Goal: Information Seeking & Learning: Learn about a topic

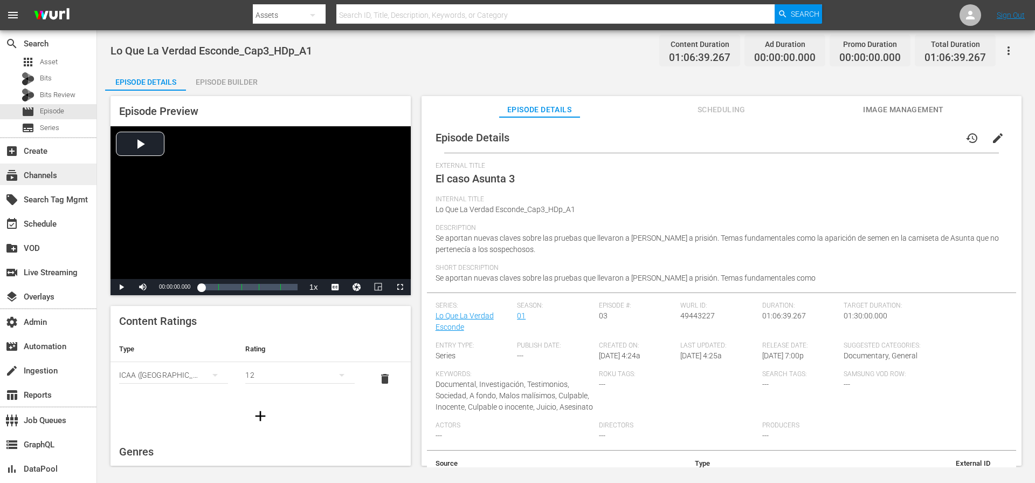
click at [33, 174] on div "subscriptions Channels" at bounding box center [30, 174] width 60 height 10
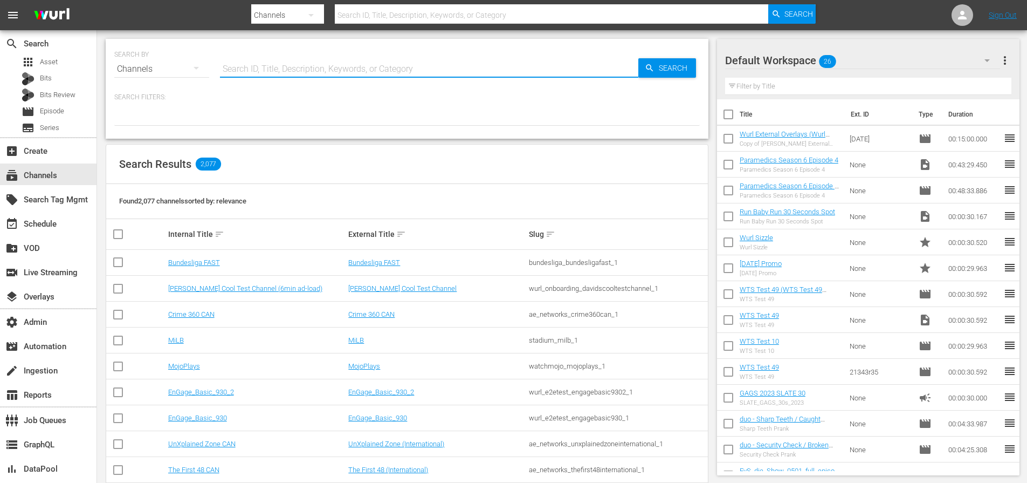
click at [303, 68] on input "text" at bounding box center [429, 69] width 418 height 26
paste input "amc_allblk_gems_1"
type input "amc_allblk_gems_1"
click at [670, 72] on span "Search" at bounding box center [676, 67] width 42 height 19
type input "amc_allblk_gems_1"
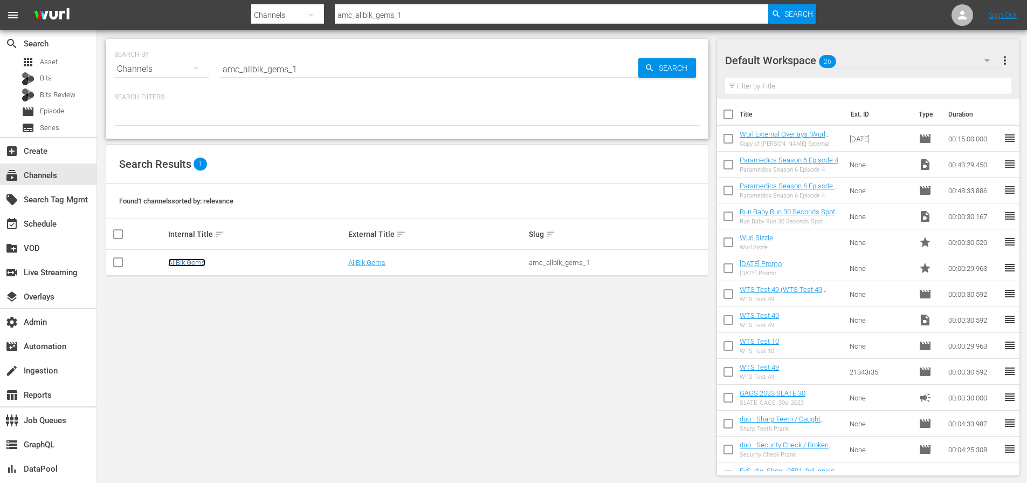
click at [188, 265] on link "AllBlk Gems" at bounding box center [186, 262] width 37 height 8
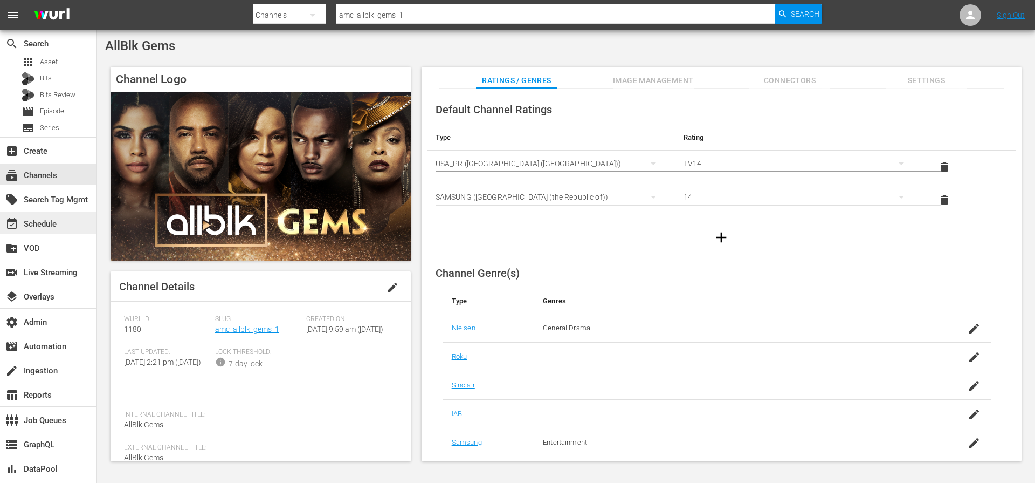
click at [39, 221] on div "event_available Schedule" at bounding box center [30, 222] width 60 height 10
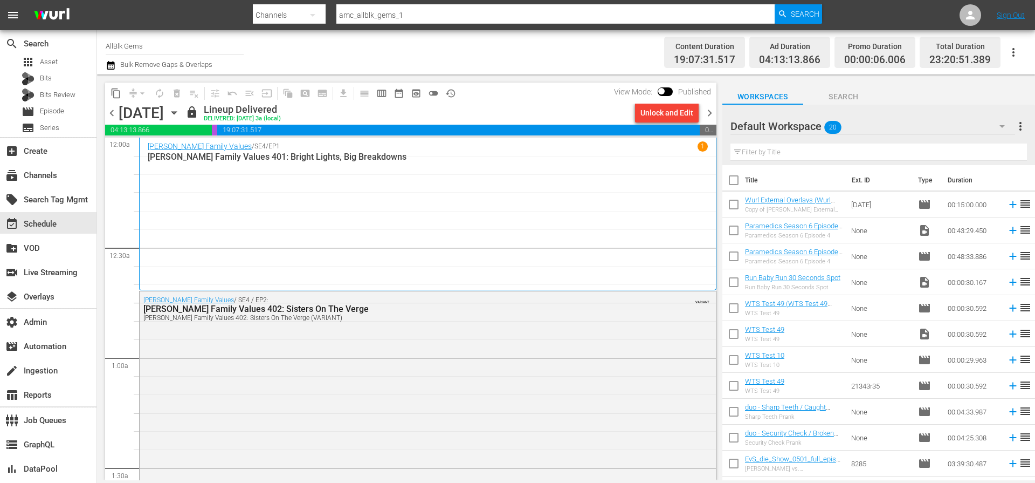
click at [710, 115] on span "chevron_right" at bounding box center [709, 112] width 13 height 13
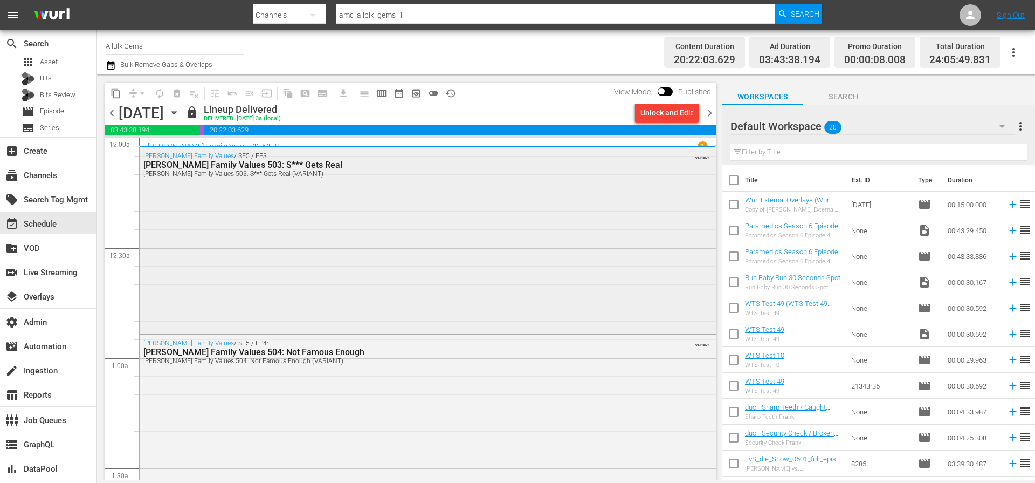
click at [385, 185] on div "Braxton Family Values / SE5 / EP3: Braxton Family Values 503: S*** Gets Real Br…" at bounding box center [428, 239] width 576 height 184
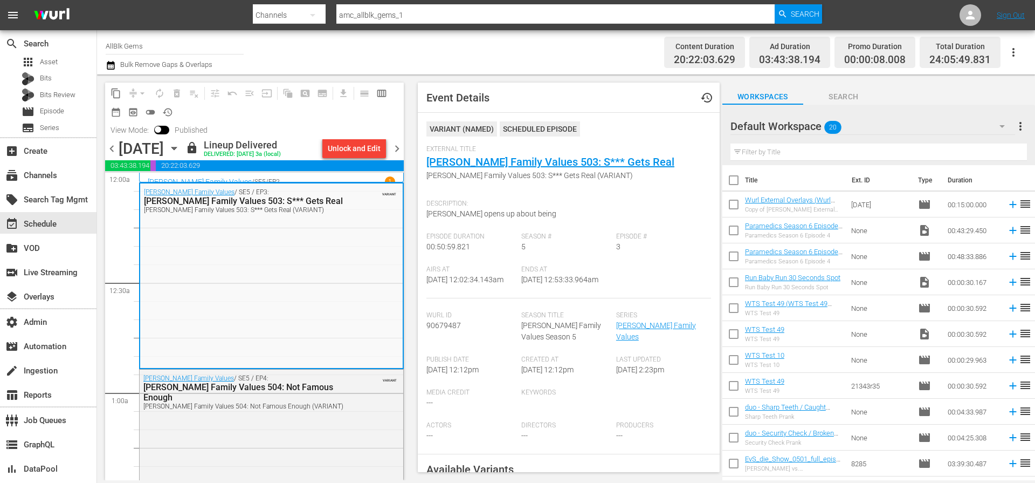
click at [261, 177] on div "Braxton Family Values / SE5 / EP2 1" at bounding box center [271, 181] width 247 height 10
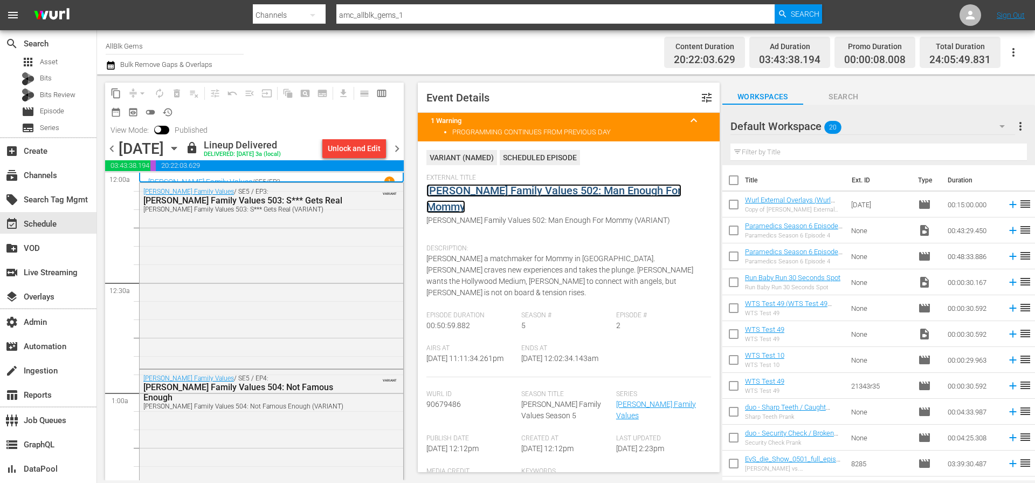
click at [472, 192] on link "[PERSON_NAME] Family Values 502: Man Enough For Mommy" at bounding box center [553, 198] width 255 height 29
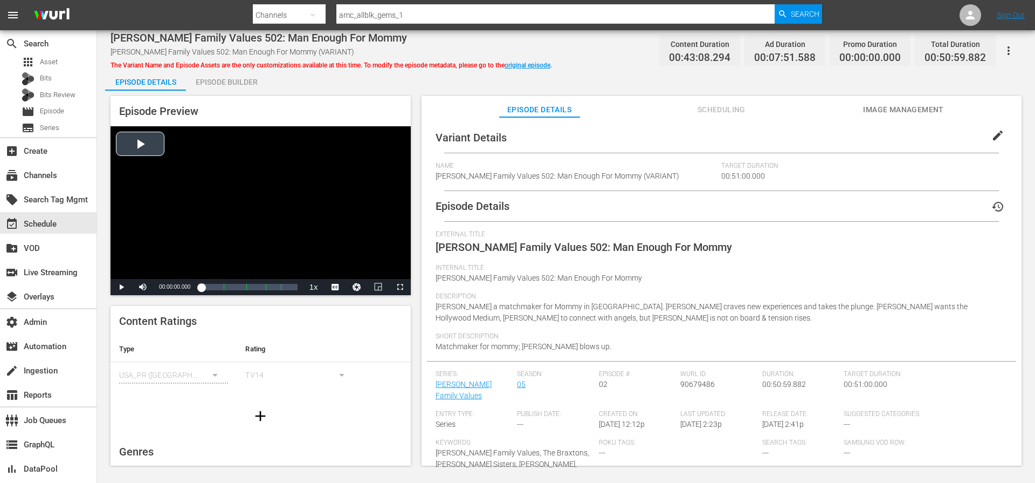
click at [132, 151] on div "Video Player" at bounding box center [261, 202] width 300 height 153
click at [160, 287] on div "Volume Level" at bounding box center [158, 287] width 4 height 2
click at [400, 287] on span "Video Player" at bounding box center [400, 287] width 0 height 0
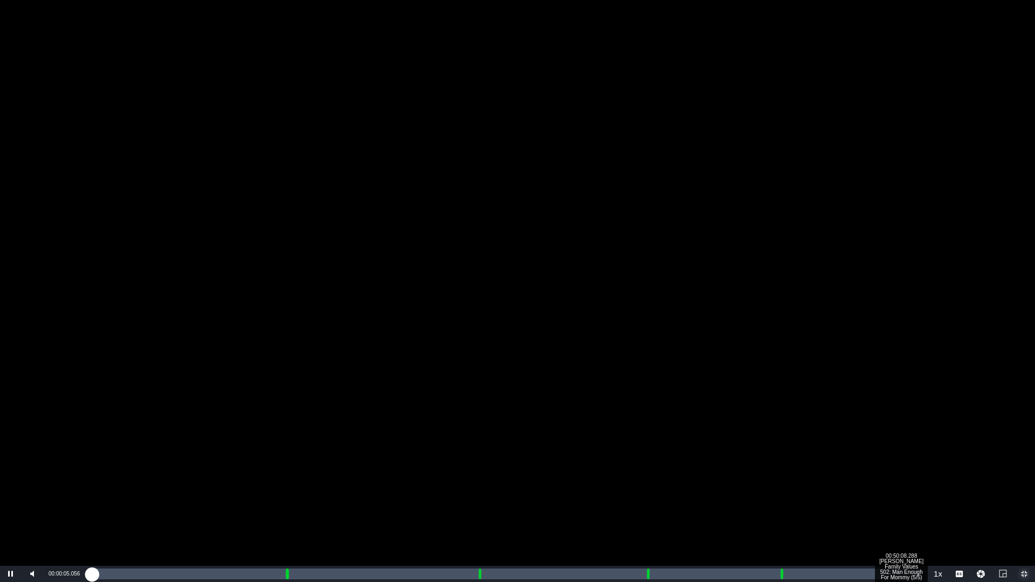
click at [907, 482] on div "Loaded : 0.46% 00:50:08.288 Braxton Family Values 502: Man Enough For Mommy (5/…" at bounding box center [506, 574] width 831 height 11
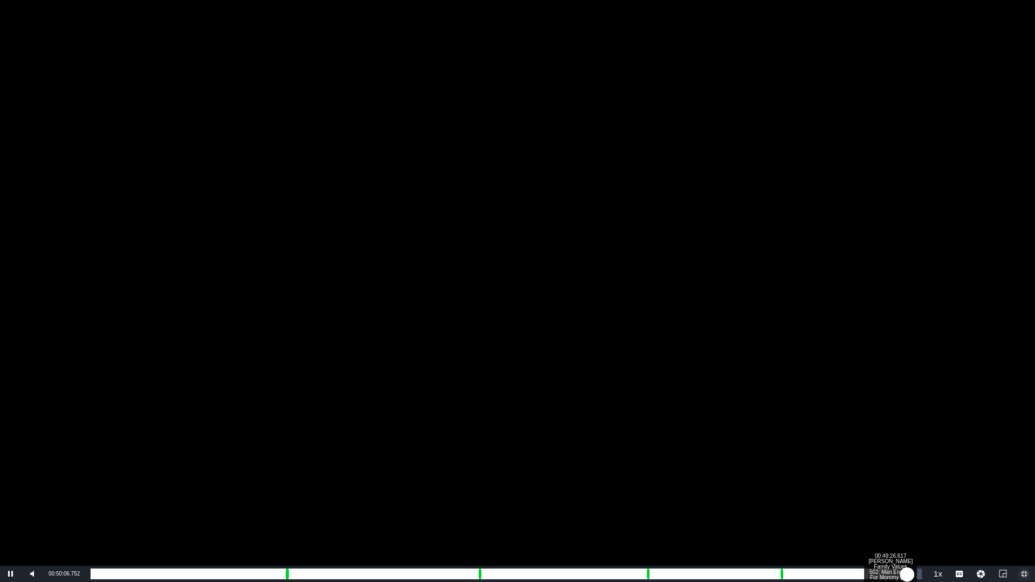
click at [896, 482] on div "00:42:15.253" at bounding box center [499, 574] width 817 height 11
click at [878, 482] on div "Loaded : 96.76% 00:48:17.164 Braxton Family Values 502: Man Enough For Mommy (5…" at bounding box center [506, 574] width 831 height 11
click at [862, 482] on div "00:47:17.633 Braxton Family Values 502: Man Enough For Mommy (5/5)" at bounding box center [862, 574] width 1 height 11
click at [846, 482] on div "00:46:20.087 Braxton Family Values 502: Man Enough For Mommy (5/5)" at bounding box center [846, 574] width 1 height 11
click at [829, 482] on div "Loaded : 89.33% 00:45:18.572 Braxton Family Values 502: Man Enough For Mommy (5…" at bounding box center [506, 574] width 831 height 11
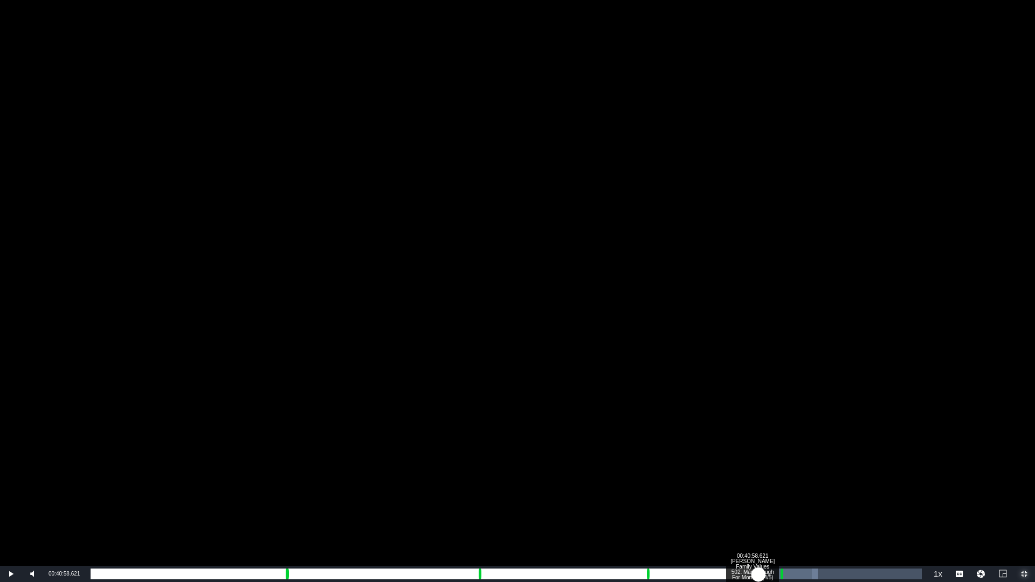
click at [759, 482] on div "Loaded : 87.48% 00:40:58.621 Braxton Family Values 502: Man Enough For Mommy (4…" at bounding box center [506, 574] width 831 height 11
click at [108, 482] on div "00:01:05.483 Braxton Family Values 502: Man Enough For Mommy (1/5)" at bounding box center [108, 574] width 1 height 11
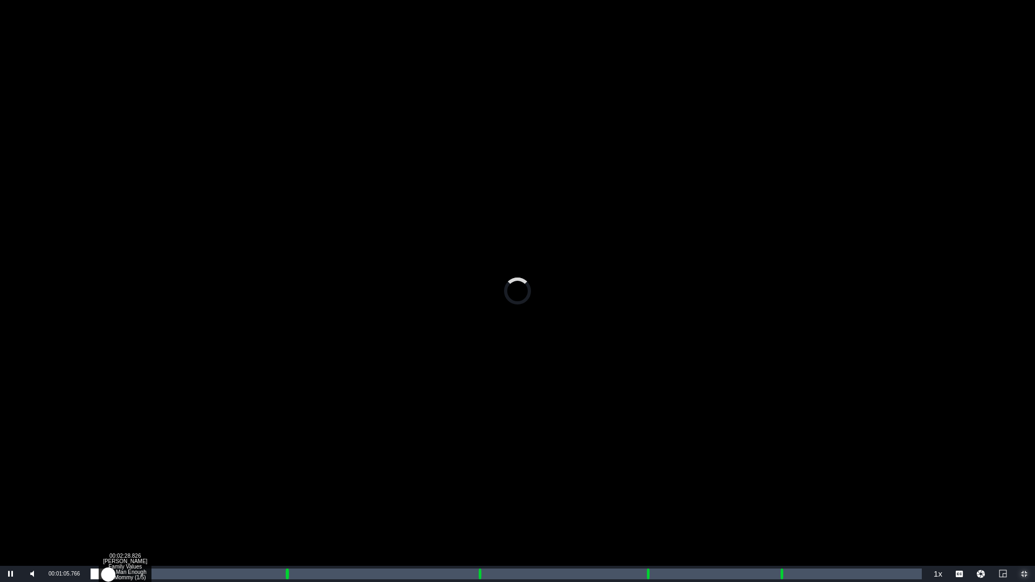
click at [132, 482] on div "Loaded : 2.54% 00:02:28.826 Braxton Family Values 502: Man Enough For Mommy (1/…" at bounding box center [506, 574] width 831 height 11
click at [159, 482] on div "00:04:10.029 Braxton Family Values 502: Man Enough For Mommy (1/5)" at bounding box center [159, 574] width 1 height 11
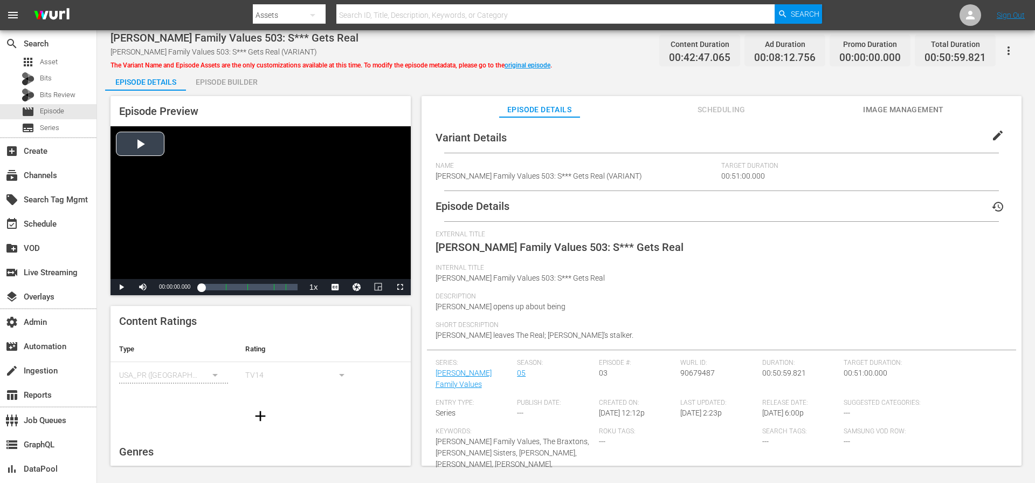
click at [123, 150] on div "Video Player" at bounding box center [261, 202] width 300 height 153
click at [162, 287] on div "32%" at bounding box center [167, 287] width 22 height 2
click at [400, 287] on span "Video Player" at bounding box center [400, 287] width 0 height 0
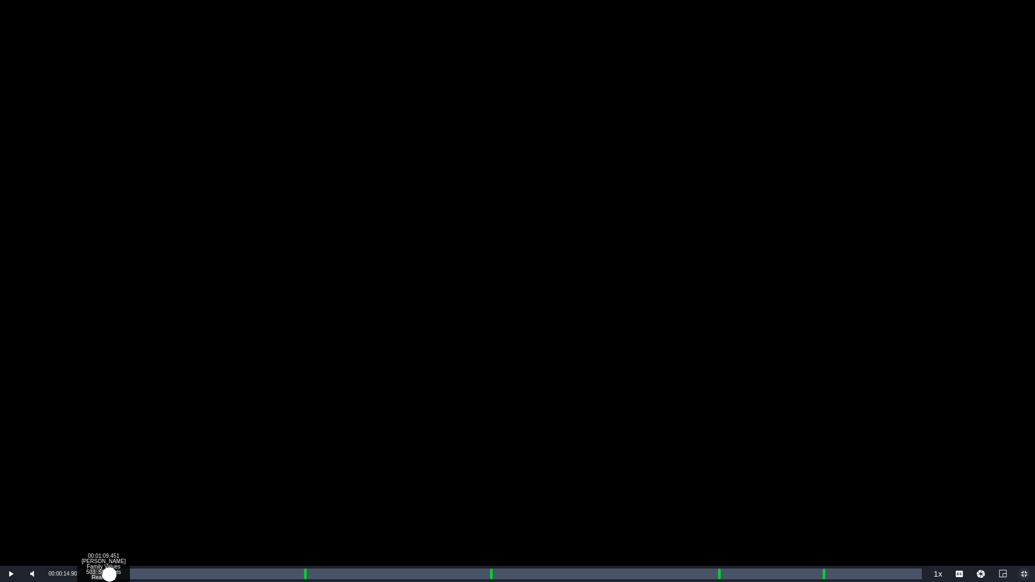
click at [109, 482] on div "Loaded : 0.70% 00:01:09.451 Braxton Family Values 503: S*** Gets Real (1/5) 00:…" at bounding box center [506, 574] width 831 height 11
click at [135, 482] on div "Loaded : 3.51% 00:02:42.714 Braxton Family Values 503: S*** Gets Real (1/5) 00:…" at bounding box center [506, 574] width 831 height 11
click at [152, 482] on div "00:03:46.212 Braxton Family Values 503: S*** Gets Real (1/5)" at bounding box center [152, 574] width 1 height 11
click at [166, 482] on div "Loaded : 9.12% 00:04:35.820 Braxton Family Values 503: S*** Gets Real (1/5) 00:…" at bounding box center [506, 574] width 831 height 11
click at [181, 482] on div "Loaded : 10.99% 00:05:33.365 Braxton Family Values 503: S*** Gets Real (1/5) 00…" at bounding box center [506, 574] width 831 height 11
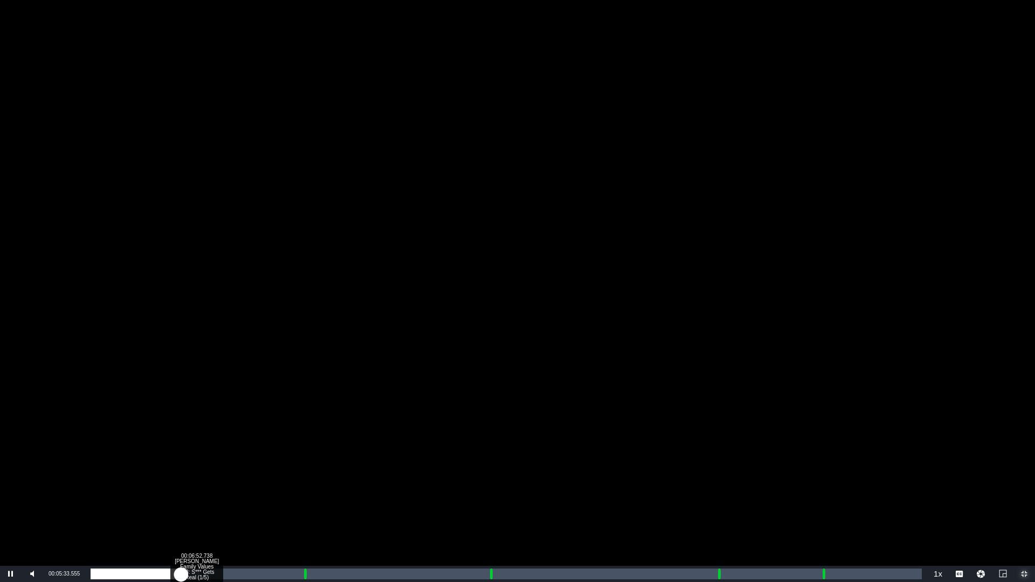
click at [203, 482] on div "00:06:52.738 Braxton Family Values 503: S*** Gets Real (1/5)" at bounding box center [203, 574] width 1 height 11
click at [226, 482] on div "Loaded : 16.14% 00:08:20.048 Braxton Family Values 503: S*** Gets Real (1/5) 00…" at bounding box center [506, 574] width 831 height 11
click at [264, 482] on div "Loaded : 19.88% 00:10:36.966 Braxton Family Values 503: S*** Gets Real (1/5) 00…" at bounding box center [506, 574] width 831 height 11
click at [284, 482] on div "Loaded : 25.26% 00:11:52.370 Braxton Family Values 503: S*** Gets Real (1/5) 00…" at bounding box center [506, 574] width 831 height 11
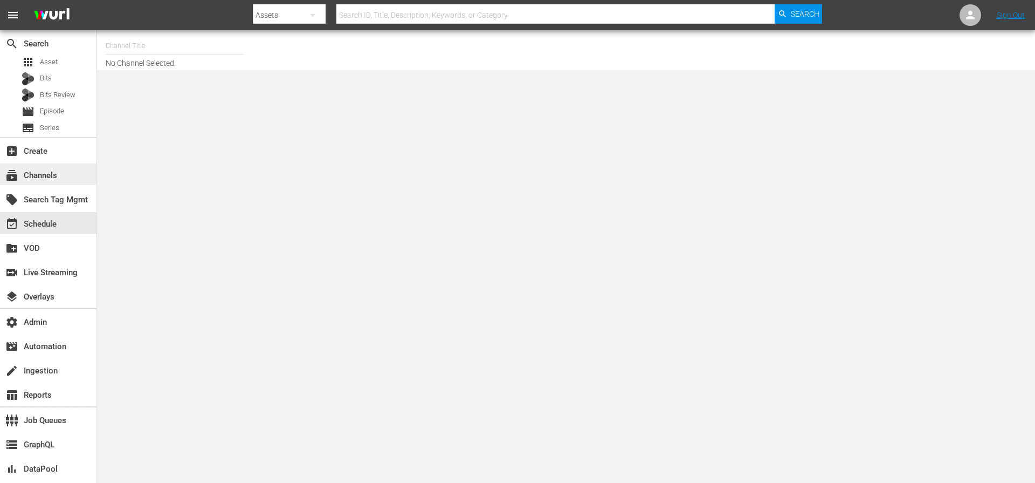
click at [44, 175] on div "subscriptions Channels" at bounding box center [30, 174] width 60 height 10
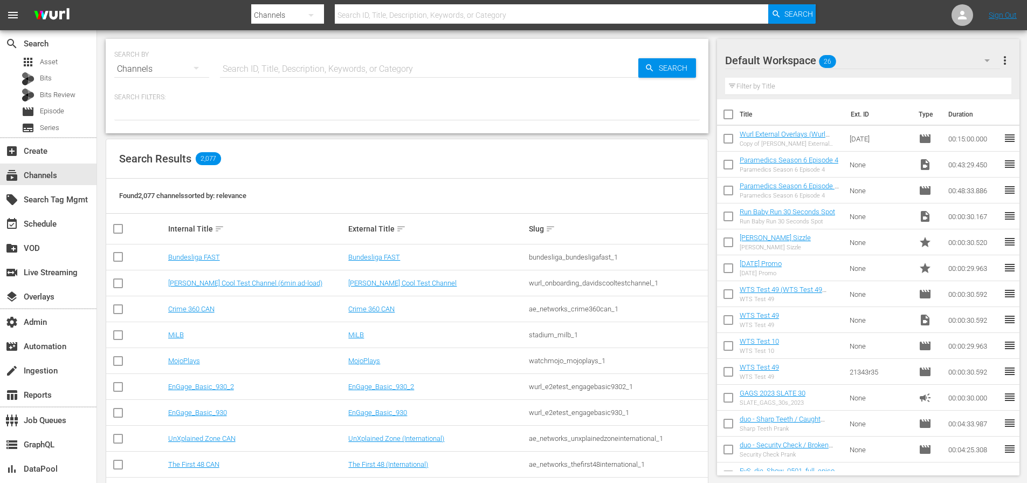
click at [293, 67] on input "text" at bounding box center [429, 69] width 418 height 26
type input "allblk"
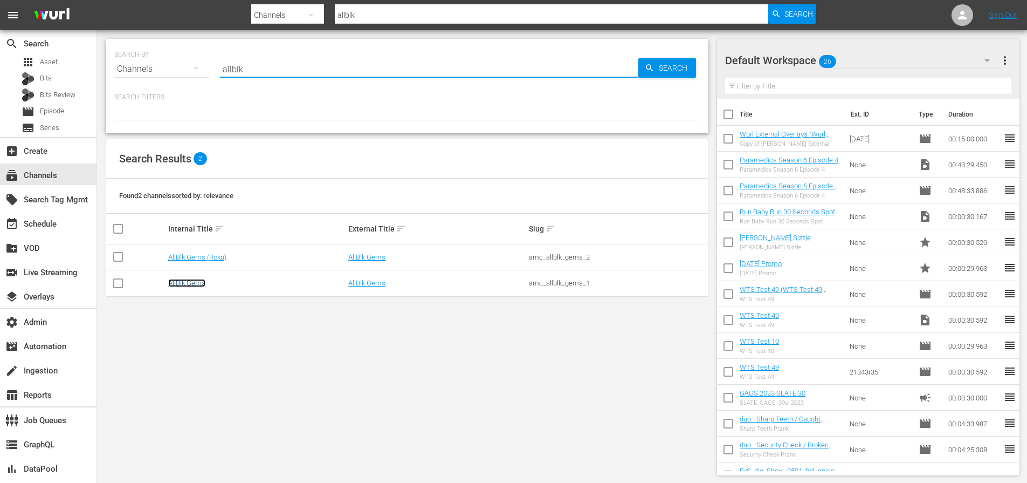
click at [182, 280] on link "AllBlk Gems" at bounding box center [186, 283] width 37 height 8
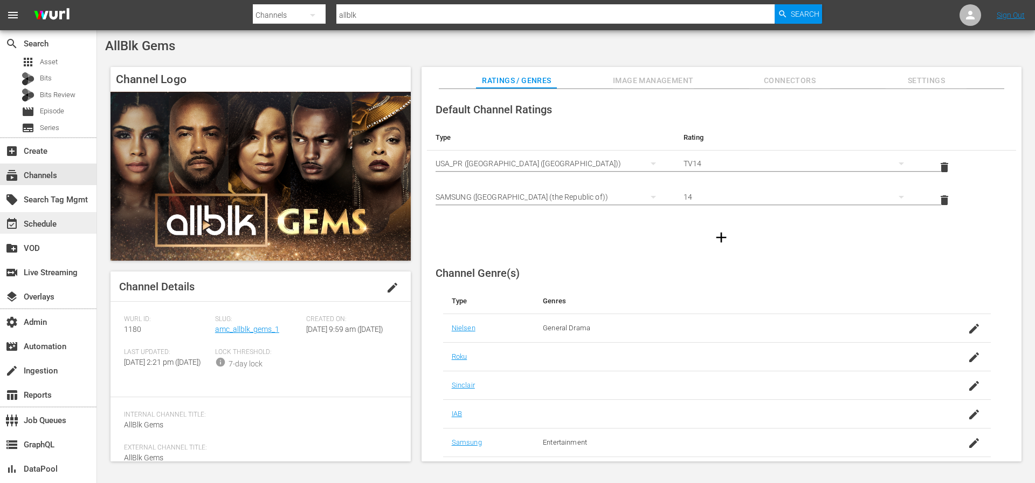
click at [50, 217] on div "event_available Schedule" at bounding box center [30, 222] width 60 height 10
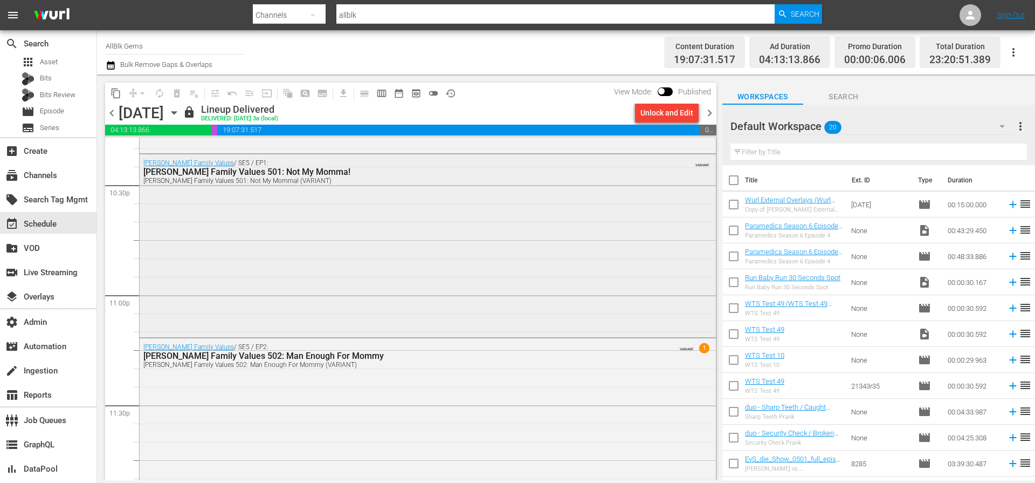
scroll to position [4900, 0]
click at [450, 260] on div "Braxton Family Values / SE5 / EP1: Braxton Family Values 501: Not My Momma! Bra…" at bounding box center [428, 246] width 576 height 180
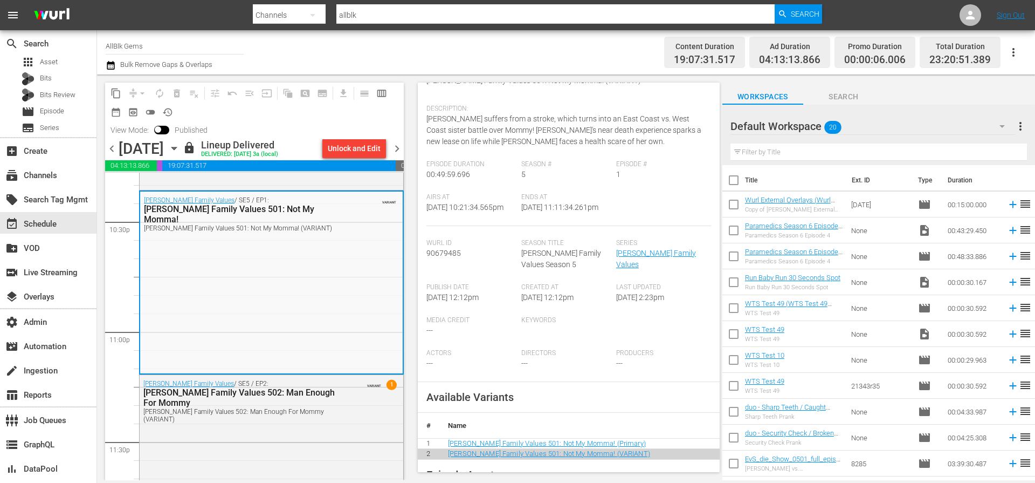
scroll to position [37, 0]
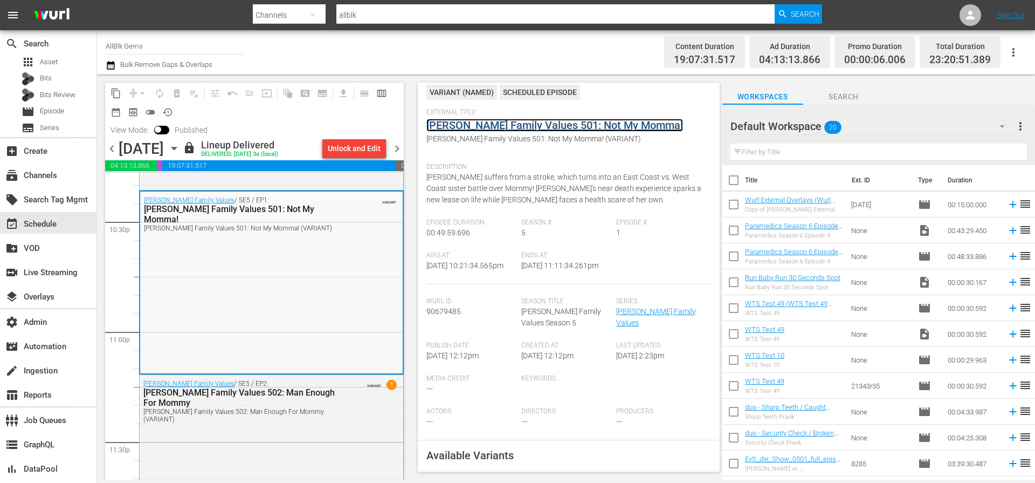
click at [614, 123] on link "Braxton Family Values 501: Not My Momma!" at bounding box center [554, 125] width 257 height 13
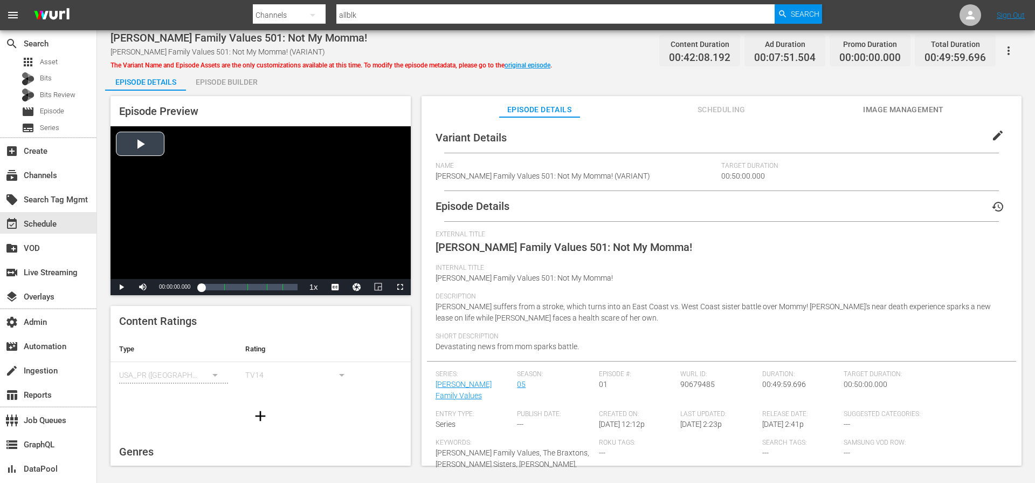
click at [151, 144] on div "Video Player" at bounding box center [261, 202] width 300 height 153
click at [157, 286] on div "Volume Level" at bounding box center [157, 287] width 2 height 2
click at [400, 287] on span "Video Player" at bounding box center [400, 287] width 0 height 0
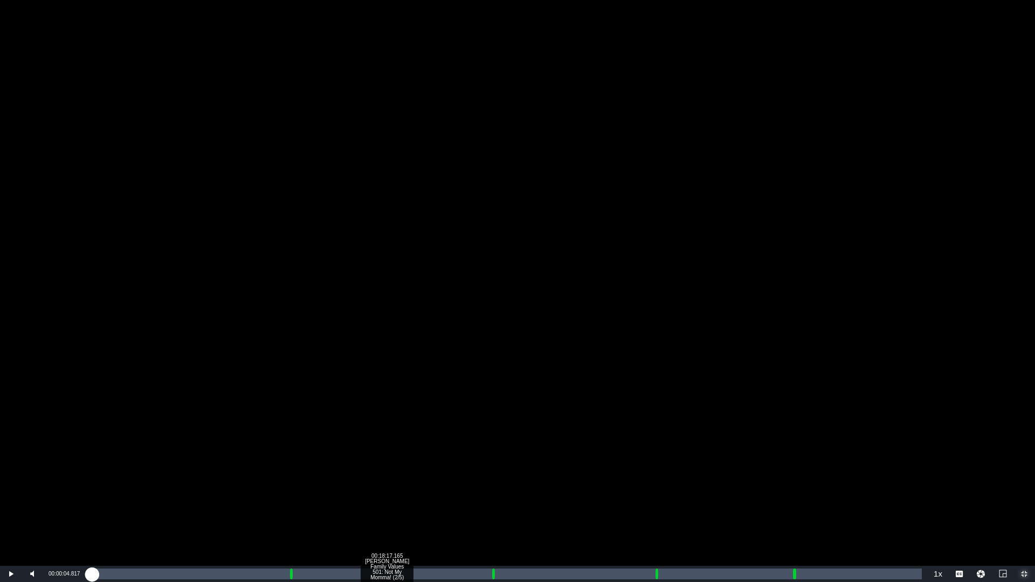
click at [395, 482] on div "00:18:17.165 Braxton Family Values 501: Not My Momma! (2/5)" at bounding box center [395, 574] width 1 height 11
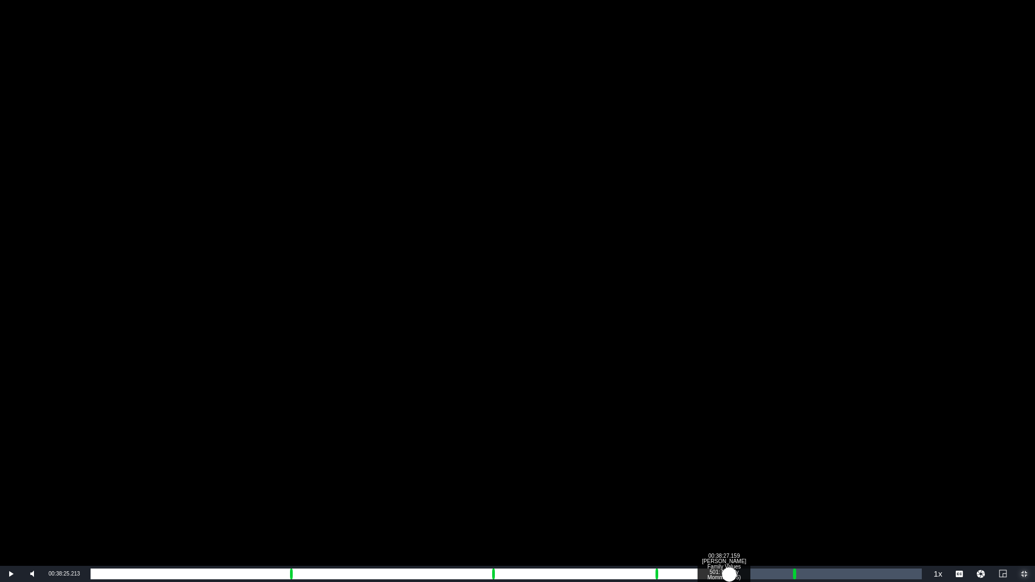
click at [729, 482] on div "Loaded : 38.96% 00:38:27.159 Braxton Family Values 501: Not My Momma! (4/5) 00:…" at bounding box center [506, 574] width 831 height 11
click at [780, 482] on div "Loaded : 77.20% 00:41:22.238 Braxton Family Values 501: Not My Momma! (4/5) 00:…" at bounding box center [506, 574] width 831 height 11
click at [793, 482] on div "Progress Bar" at bounding box center [795, 574] width 4 height 14
click at [804, 482] on div "00:42:51.723 60 Sec - ALLBLK_GEMS-60s-SLATE - 2022" at bounding box center [803, 574] width 1 height 11
click at [822, 482] on div "00:43:57.864 15 Sec - ALLBLK_GEMS-15s-SLATE - 2022" at bounding box center [822, 574] width 1 height 11
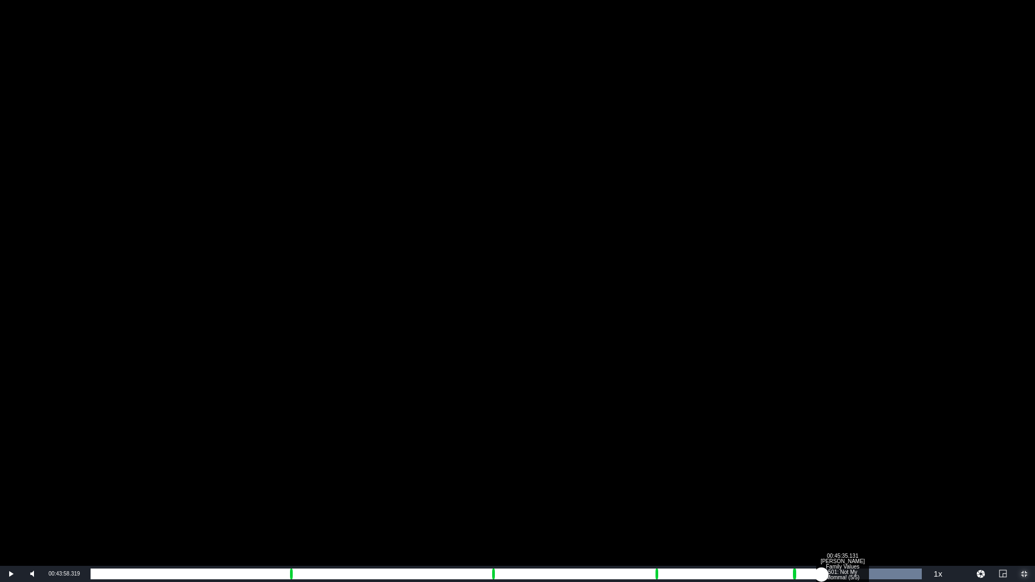
click at [849, 482] on div "00:45:35.131 Braxton Family Values 501: Not My Momma! (5/5)" at bounding box center [849, 574] width 1 height 11
click at [879, 482] on div "Loaded : 89.79% 00:47:24.069 Braxton Family Values 501: Not My Momma! (5/5) 00:…" at bounding box center [506, 574] width 831 height 11
click at [897, 482] on div "Loaded : 94.78% 00:48:26.320 Braxton Family Values 501: Not My Momma! (5/5) 00:…" at bounding box center [506, 574] width 831 height 11
click at [913, 482] on div "Loaded : 96.68% 00:49:22.734 Braxton Family Values 501: Not My Momma! (5/5) 00:…" at bounding box center [506, 574] width 831 height 11
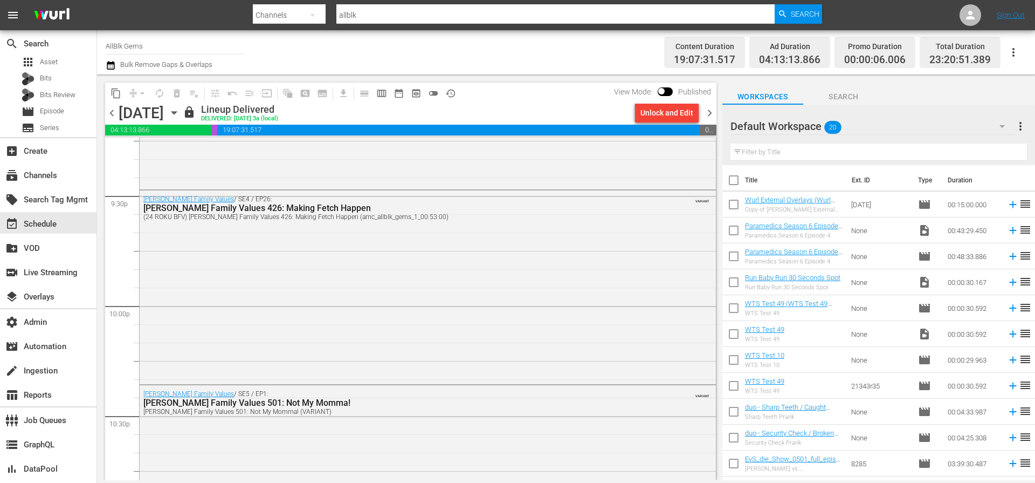
scroll to position [4663, 0]
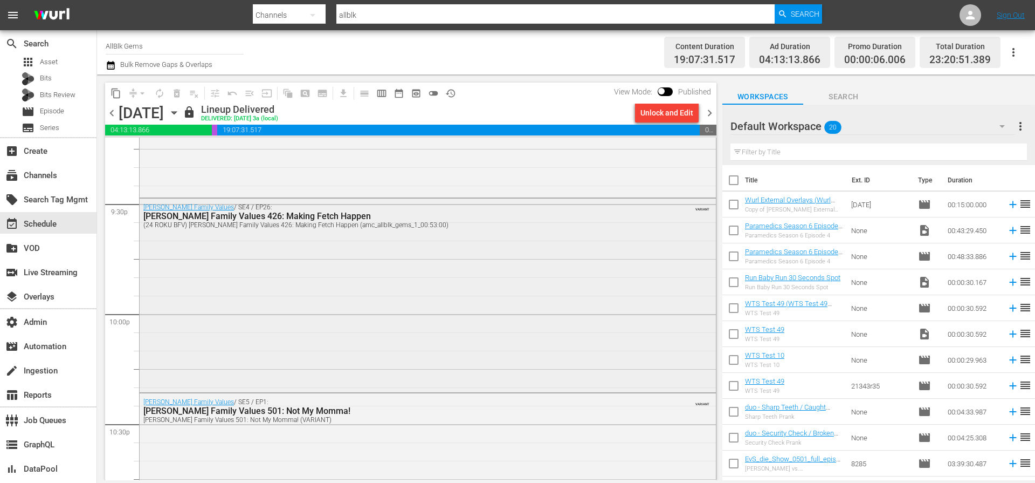
click at [516, 350] on div "Braxton Family Values / SE4 / EP26: Braxton Family Values 426: Making Fetch Hap…" at bounding box center [428, 293] width 576 height 191
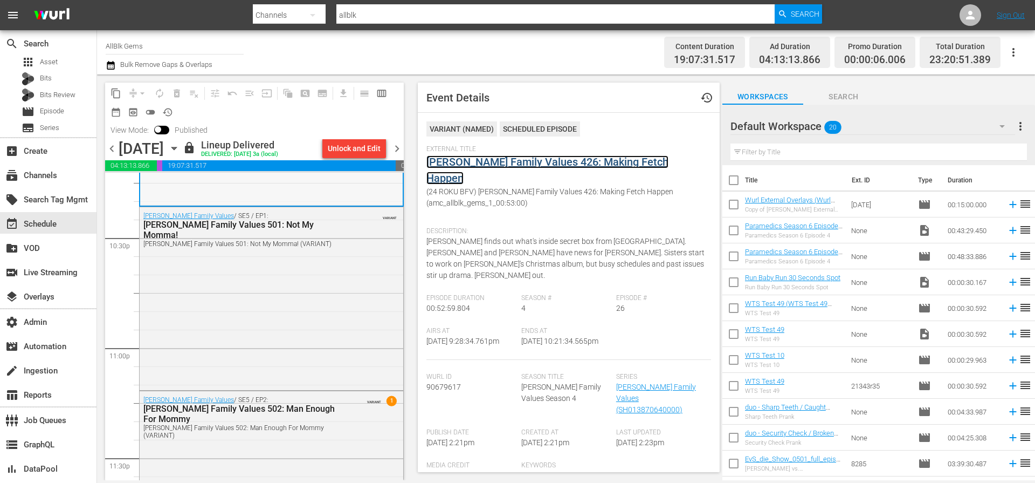
scroll to position [4982, 0]
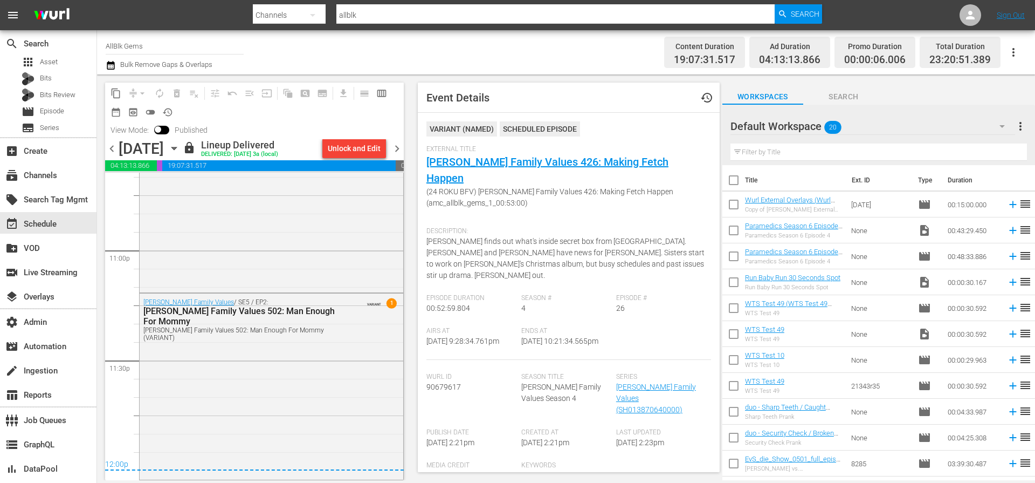
click at [397, 151] on span "chevron_right" at bounding box center [396, 148] width 13 height 13
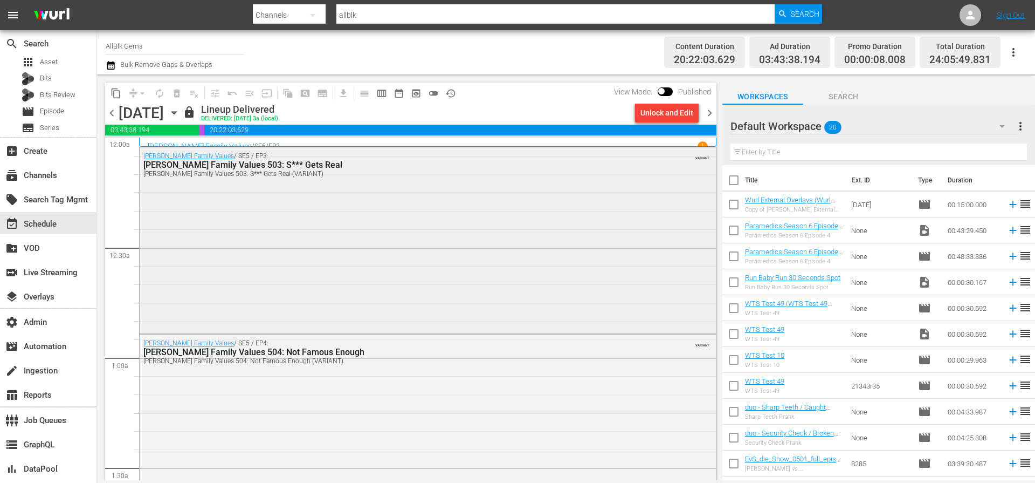
click at [395, 224] on div "Braxton Family Values / SE5 / EP3: Braxton Family Values 503: S*** Gets Real Br…" at bounding box center [428, 239] width 576 height 184
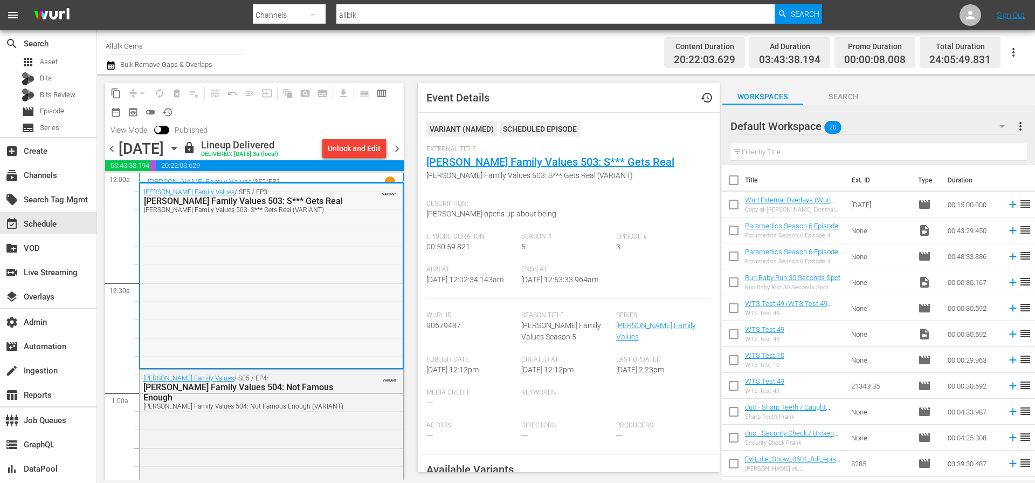
click at [315, 248] on div "Braxton Family Values / SE5 / EP3: Braxton Family Values 503: S*** Gets Real Br…" at bounding box center [271, 275] width 263 height 184
click at [322, 178] on div "Braxton Family Values / SE5 / EP2 1" at bounding box center [271, 181] width 247 height 10
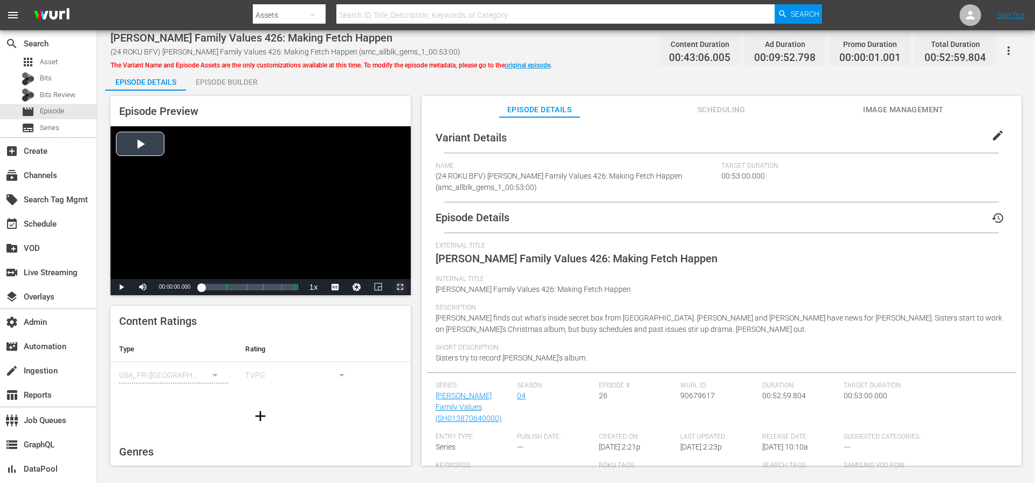
click at [400, 287] on span "Video Player" at bounding box center [400, 287] width 0 height 0
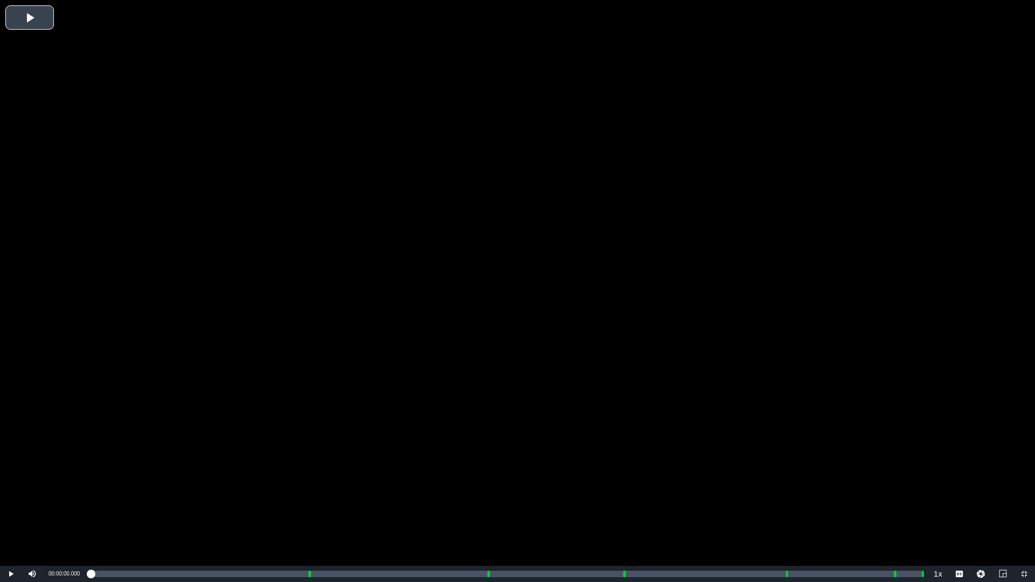
click at [40, 22] on div "Video Player" at bounding box center [517, 283] width 1035 height 566
click at [54, 482] on div "Volume Level" at bounding box center [50, 575] width 10 height 2
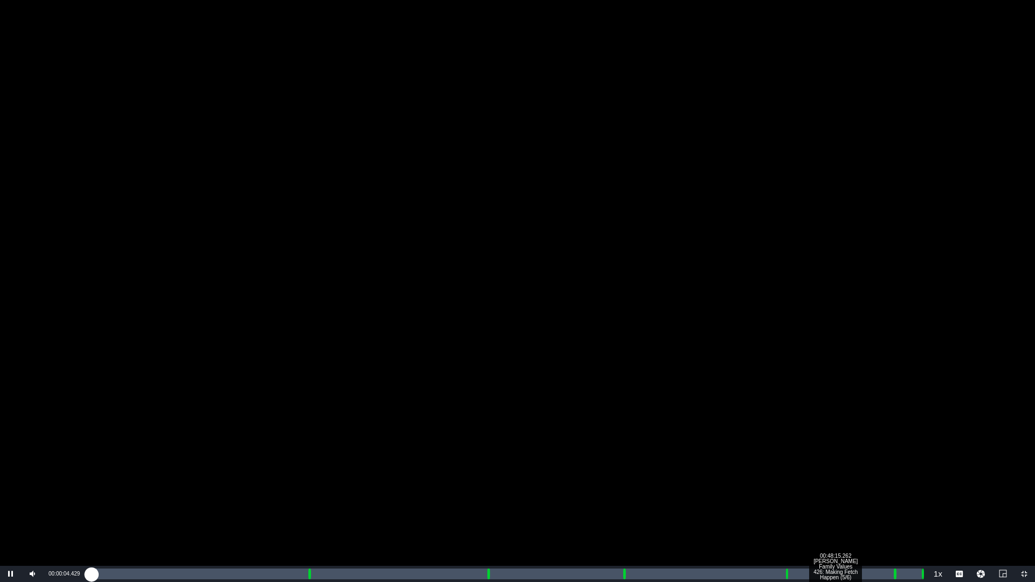
click at [851, 482] on div "Loaded : 0.69% 00:48:15.262 [PERSON_NAME] Family Values 426: Making Fetch Happe…" at bounding box center [506, 574] width 842 height 16
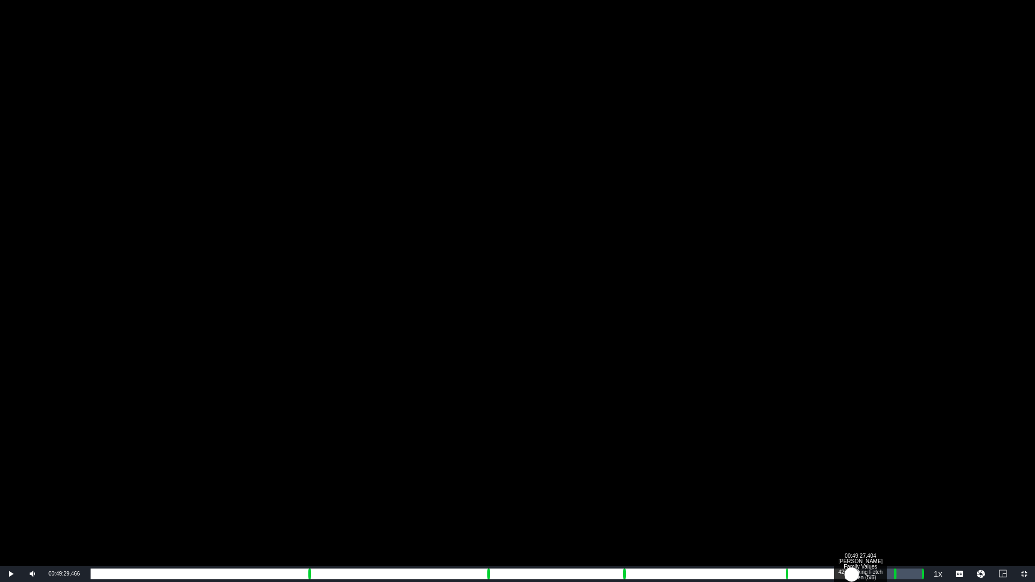
click at [866, 482] on div "00:49:27.404 Braxton Family Values 426: Making Fetch Happen (5/6)" at bounding box center [866, 574] width 1 height 11
click at [886, 482] on div "Loaded : 96.62% 00:50:41.641 Braxton Family Values 426: Making Fetch Happen (5/…" at bounding box center [506, 574] width 842 height 16
click at [899, 482] on div "Loaded : 100.00% 00:51:31.132 15 Sec - ALLBLK_GEMS-15s-SLATE - 2022 00:42:38.340" at bounding box center [506, 574] width 831 height 11
click at [907, 482] on div "Loaded : 39.55% 00:52:02.064 15 Sec - ALLBLK_GEMS-15s-SLATE - 2022 00:00:03.743" at bounding box center [506, 574] width 831 height 11
click at [919, 482] on div "Loaded : 79.53% 00:52:45.369 30 Sec - ALLBLK_GEMS-15s-SLATE - 2022 00:00:06.531" at bounding box center [506, 574] width 831 height 11
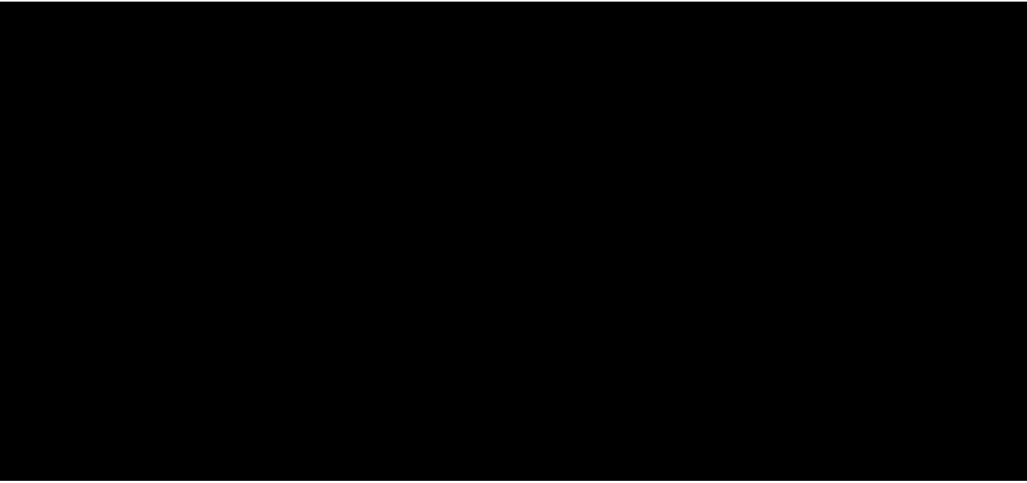
scroll to position [161, 0]
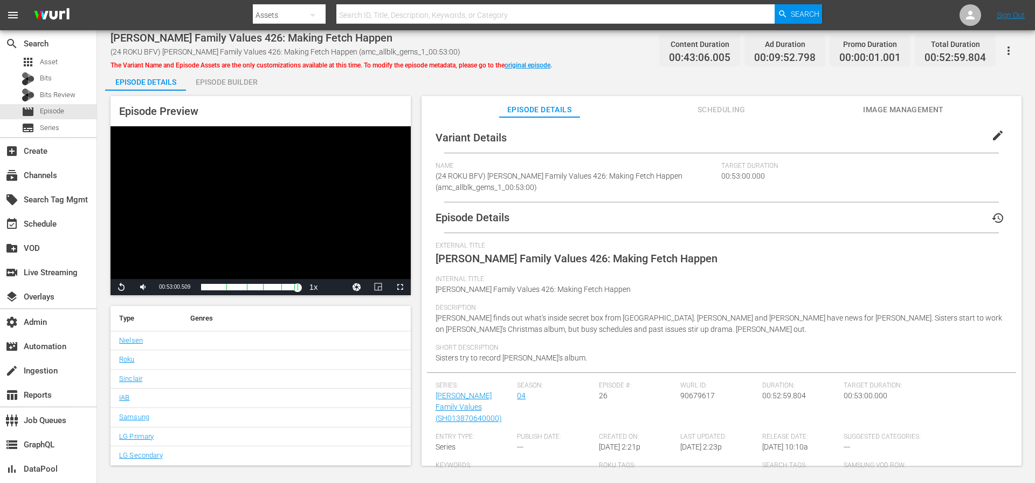
click at [239, 88] on div "Episode Builder" at bounding box center [226, 82] width 81 height 26
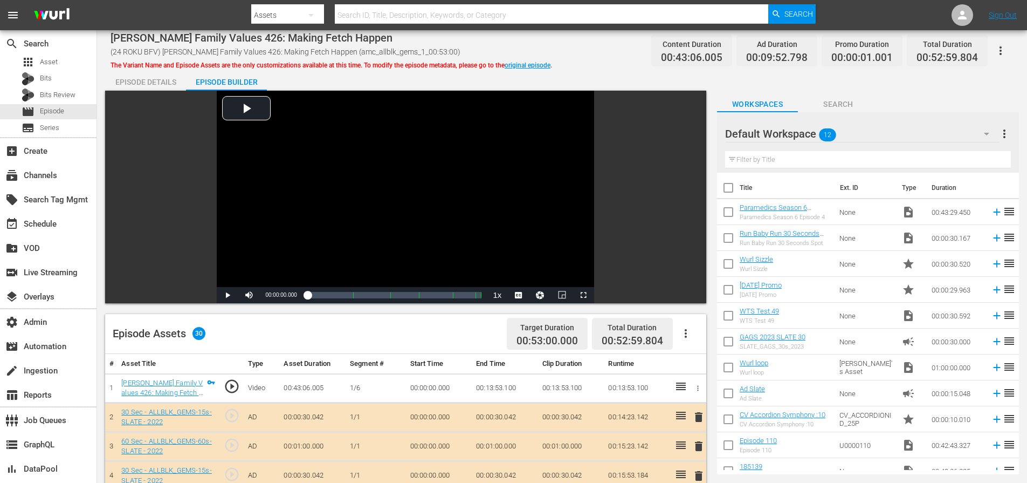
click at [154, 82] on div "Episode Details" at bounding box center [145, 82] width 81 height 26
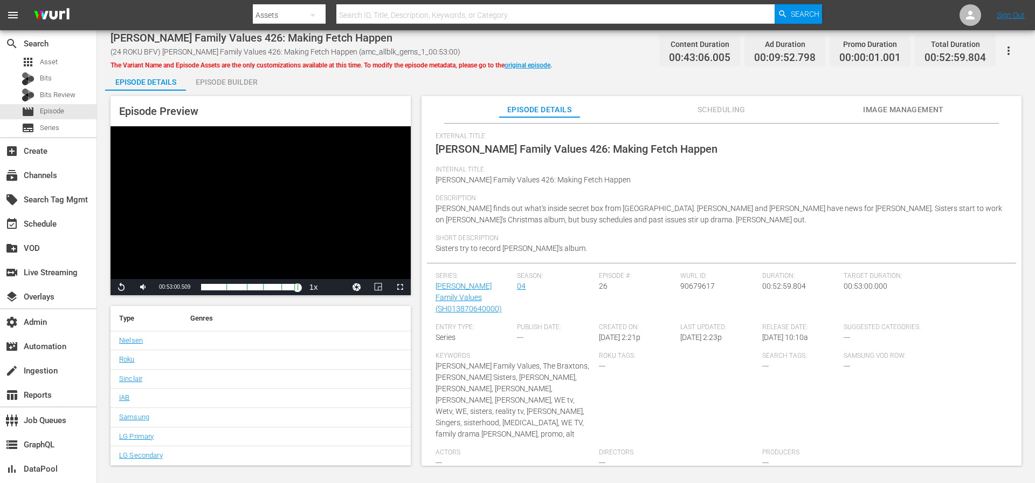
scroll to position [113, 0]
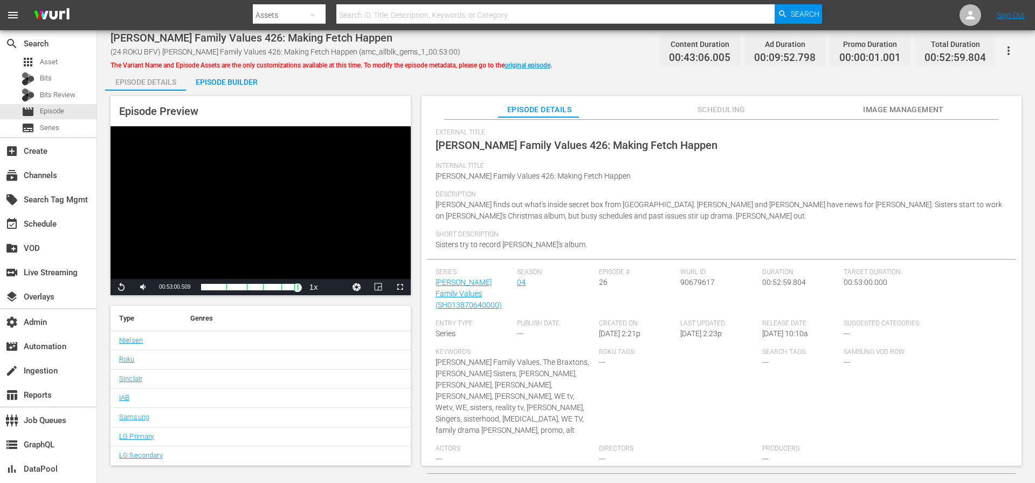
scroll to position [160, 0]
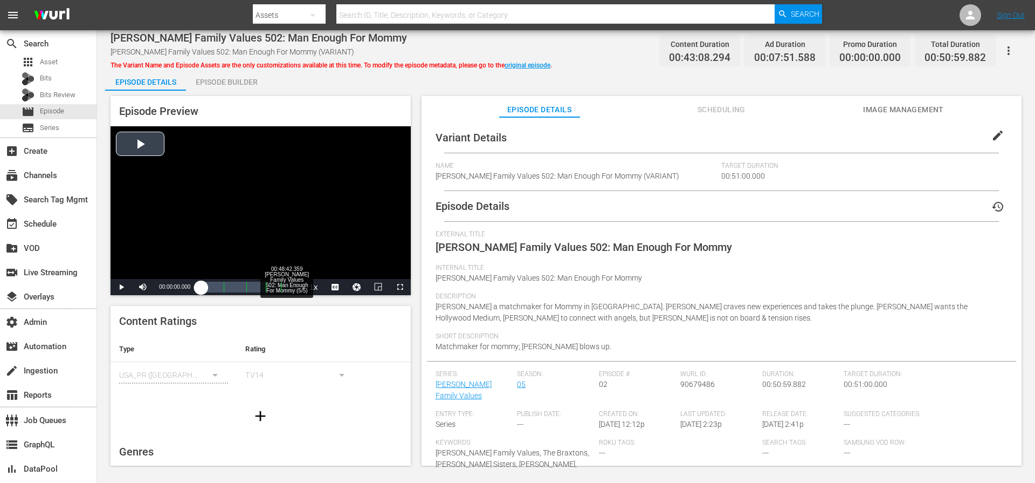
click at [293, 284] on div "Loaded : 0.23% 00:48:42.359 [PERSON_NAME] Family Values 502: Man Enough For Mom…" at bounding box center [249, 286] width 96 height 11
click at [157, 288] on div "7%" at bounding box center [167, 287] width 22 height 2
click at [400, 287] on span "Video Player" at bounding box center [400, 287] width 0 height 0
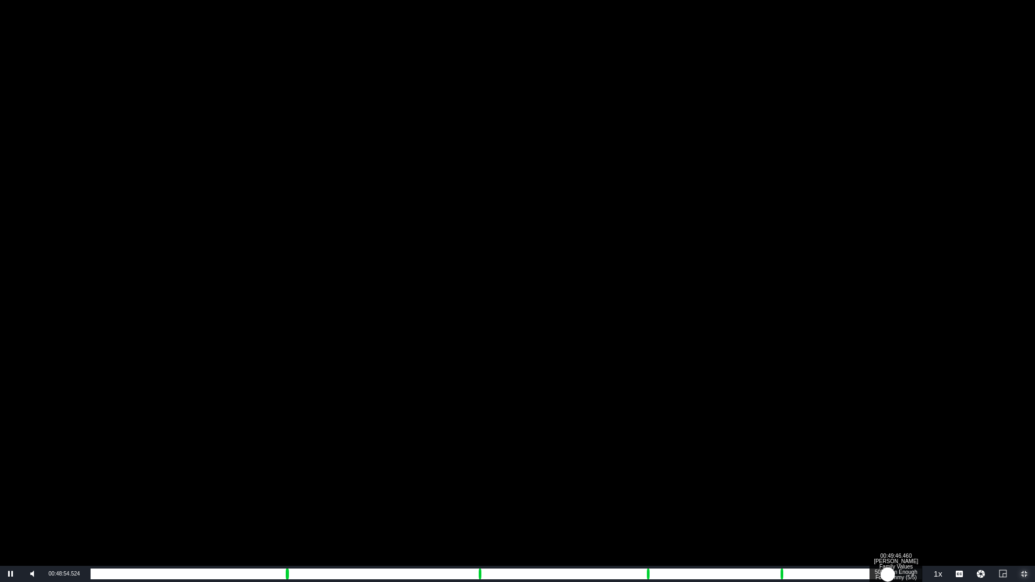
click at [902, 482] on div "Loaded : 96.06% 00:49:46.460 [PERSON_NAME] Family Values 502: Man Enough For Mo…" at bounding box center [506, 574] width 831 height 11
click at [919, 482] on div "Loaded : 100.00% 00:50:47.975 [PERSON_NAME] Family Values 502: Man Enough For M…" at bounding box center [506, 574] width 831 height 11
